Goal: Task Accomplishment & Management: Manage account settings

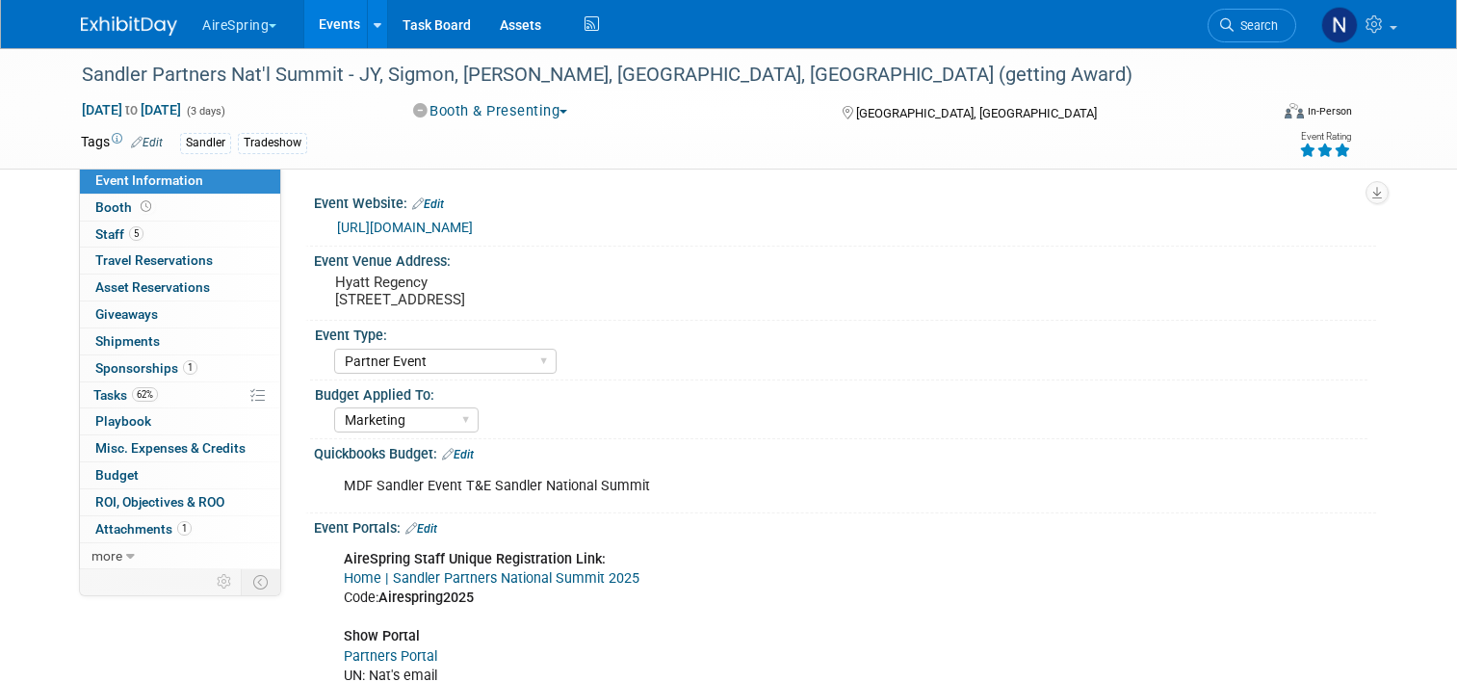
select select "Partner Event"
select select "Marketing"
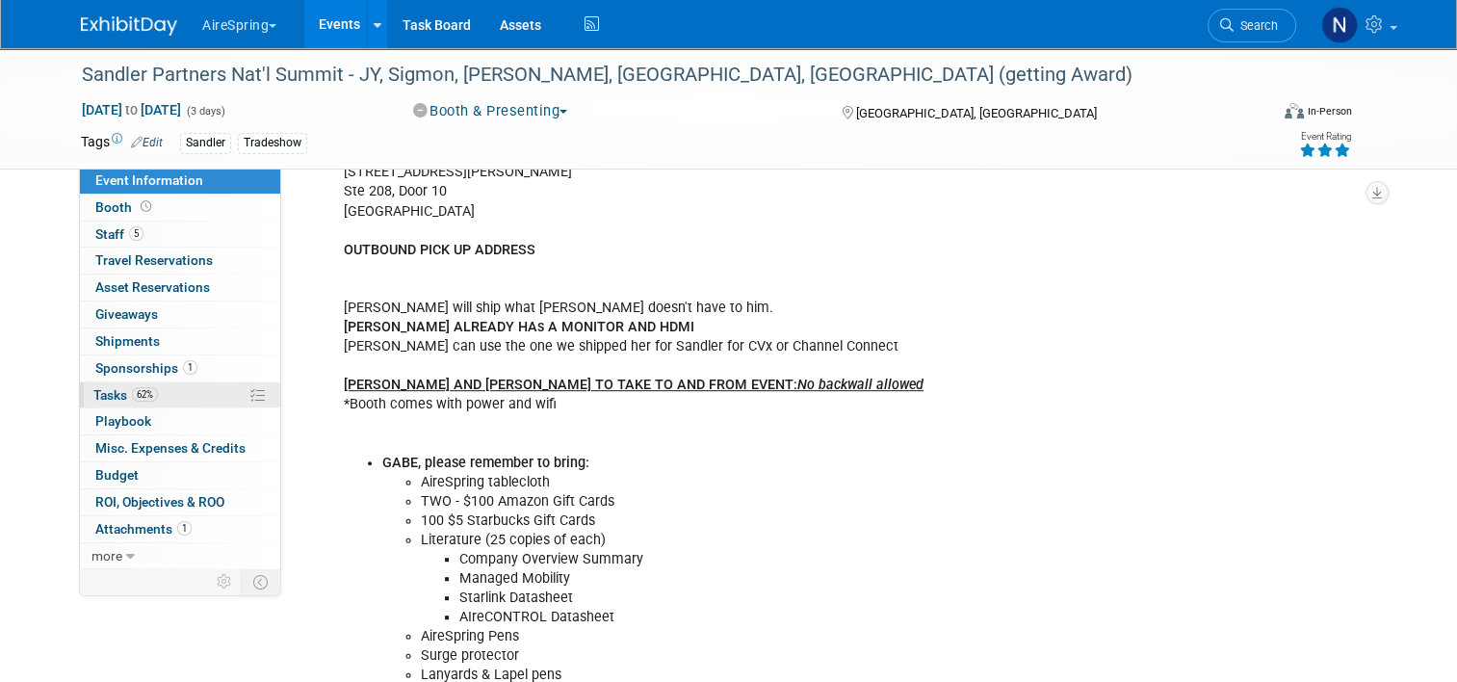
click at [98, 389] on span "Tasks 62%" at bounding box center [125, 394] width 65 height 15
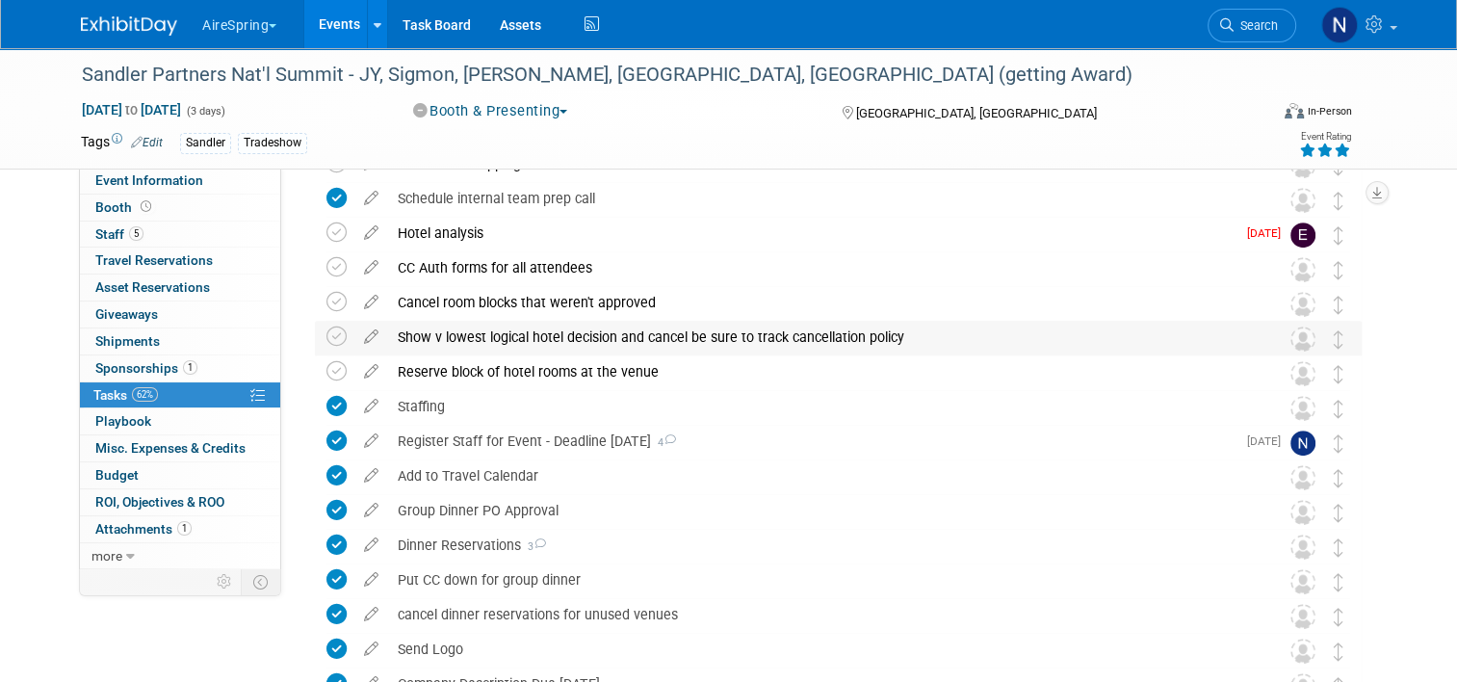
scroll to position [771, 0]
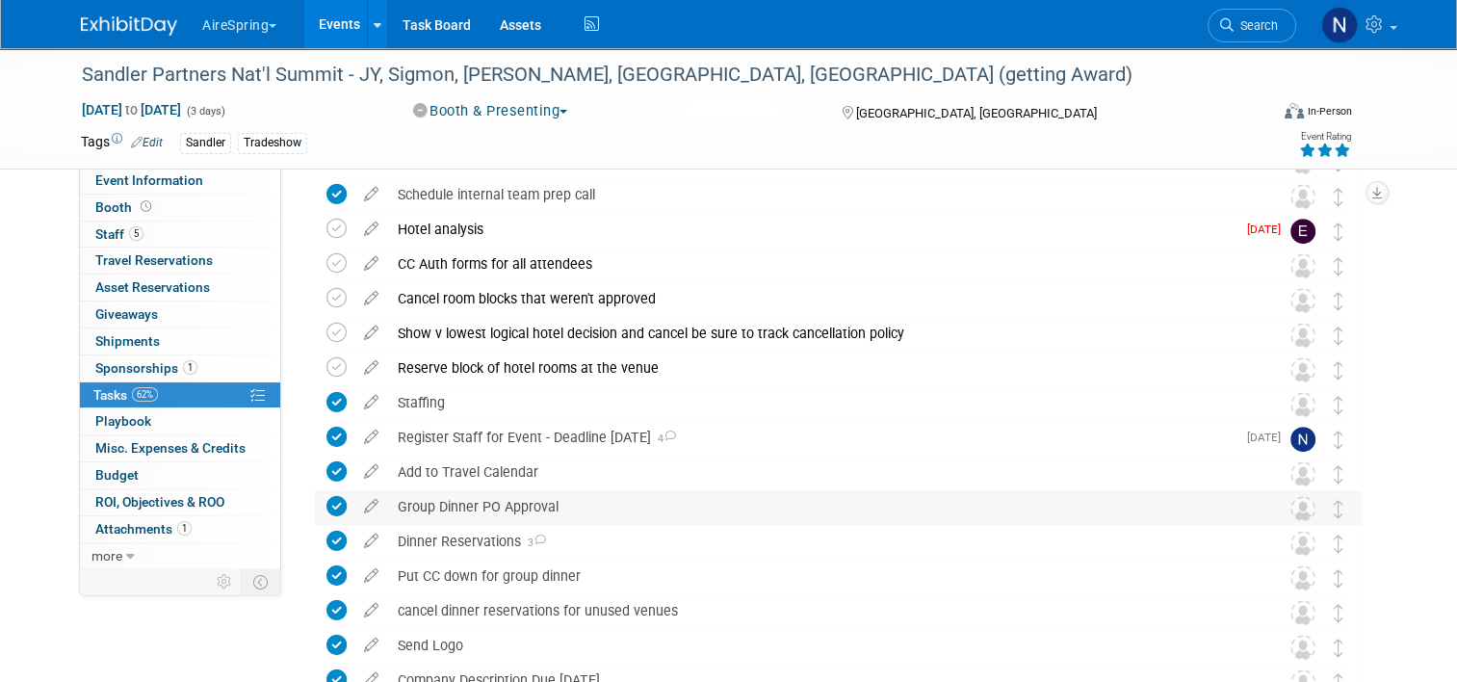
click at [499, 518] on div "Group Dinner PO Approval" at bounding box center [820, 506] width 864 height 33
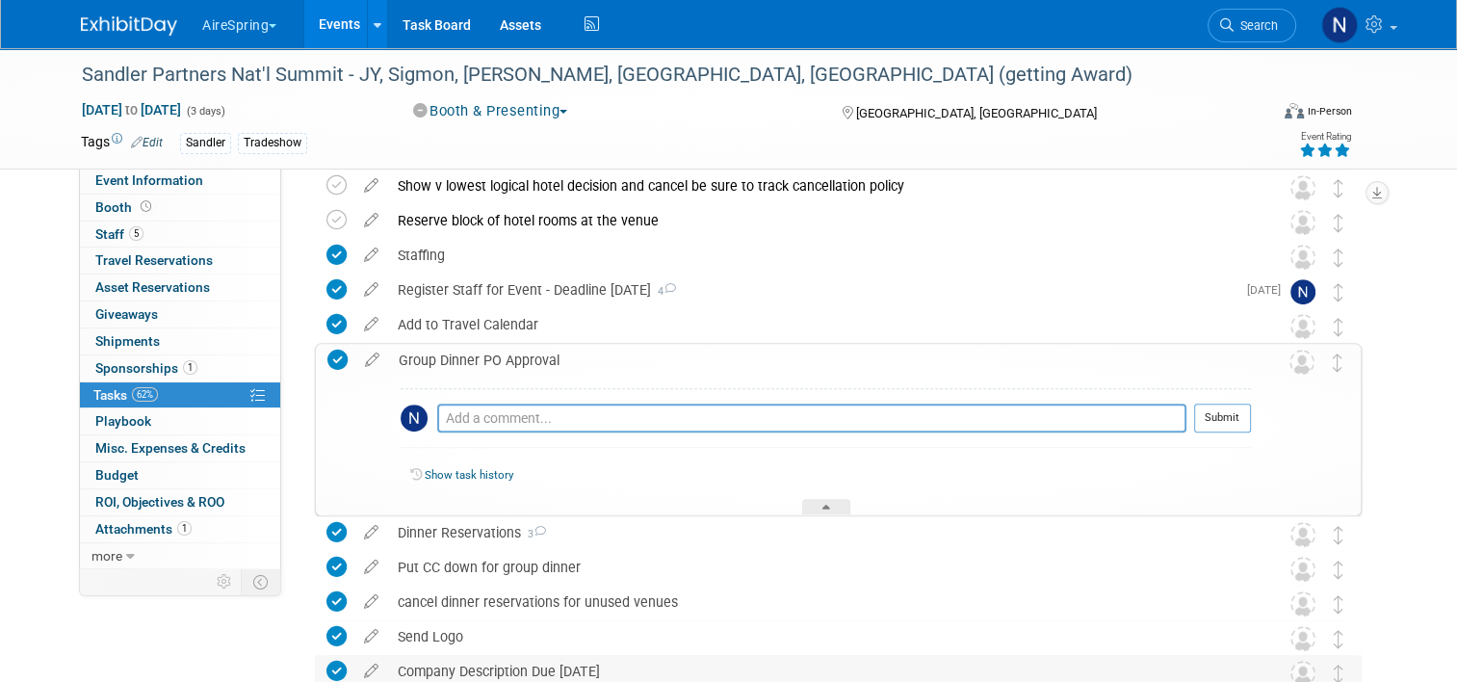
scroll to position [1059, 0]
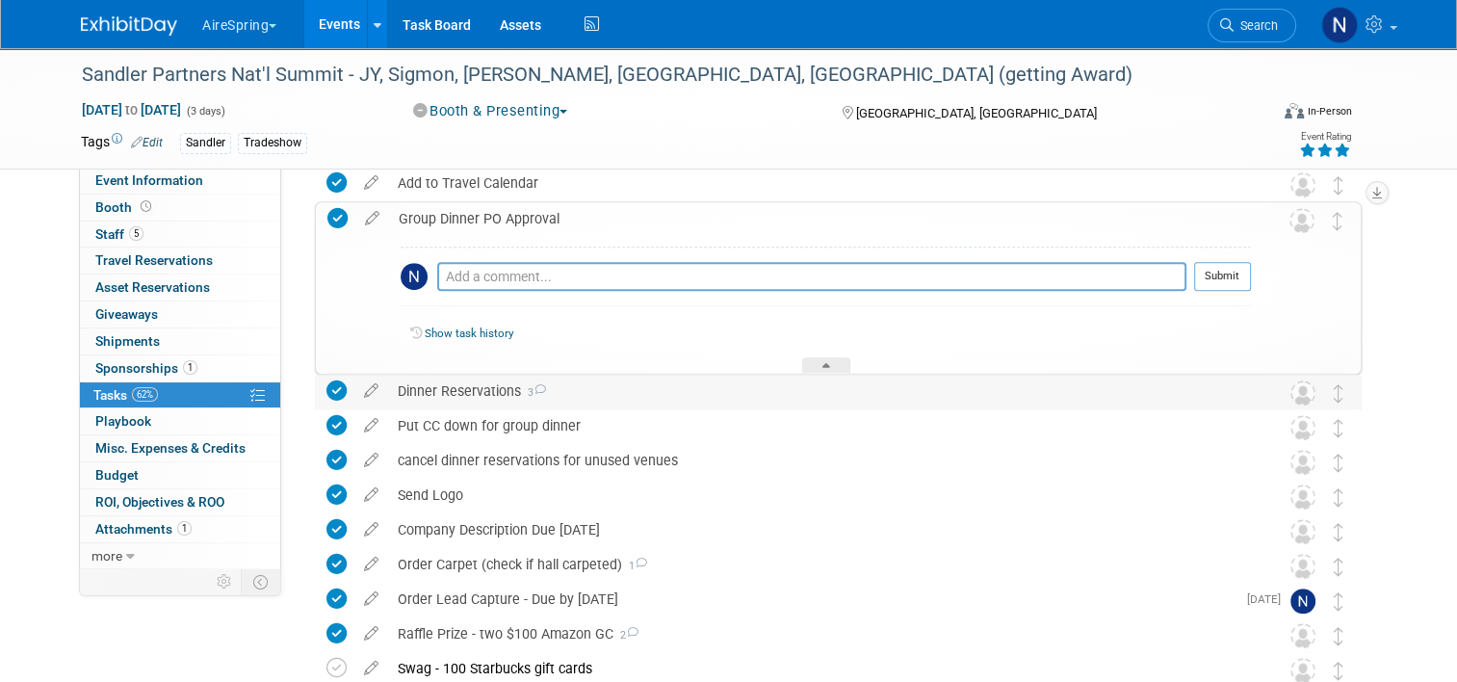
click at [489, 384] on div "Dinner Reservations 3" at bounding box center [820, 391] width 864 height 33
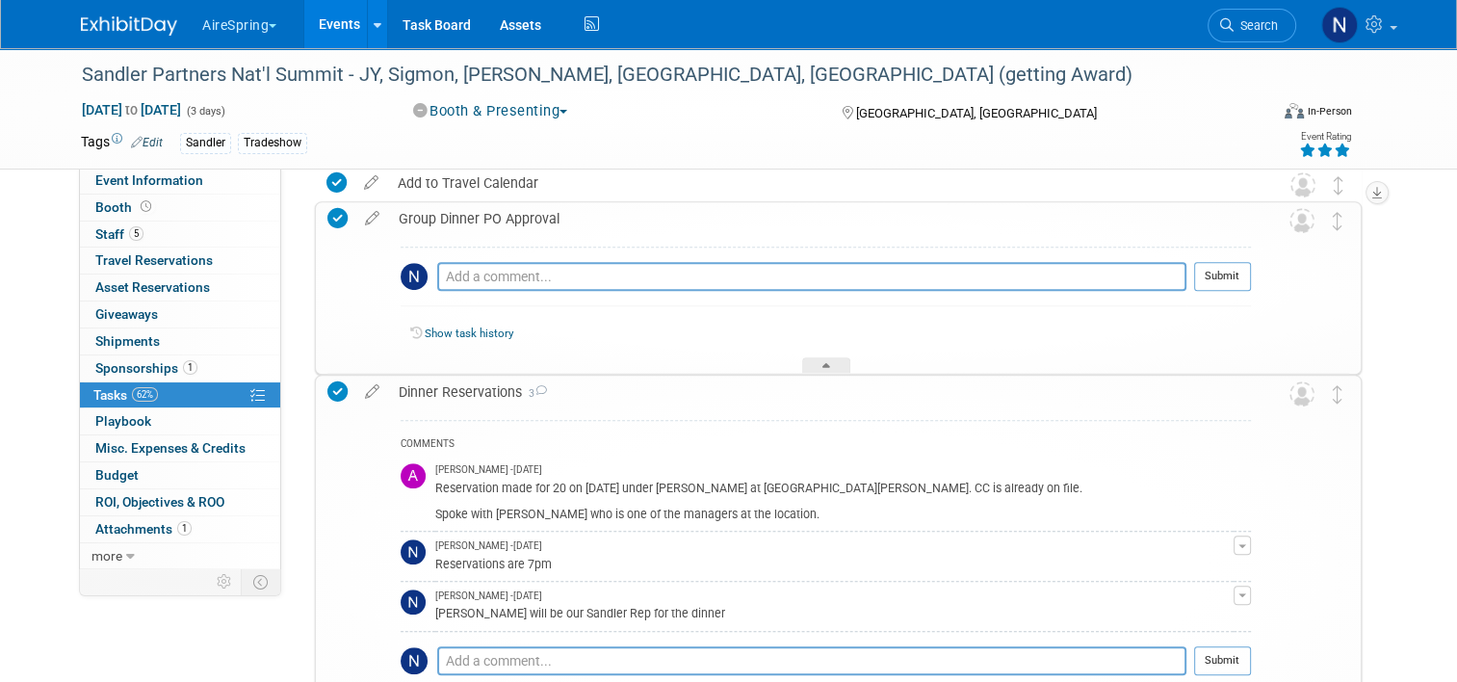
click at [642, 431] on div "COMMENTS Angie Handal - 3 months ago Reservation made for 20 on October 7th und…" at bounding box center [826, 560] width 850 height 280
click at [316, 107] on div "Oct 6, 2025 to Oct 8, 2025 (3 days)" at bounding box center [229, 109] width 297 height 19
